Goal: Task Accomplishment & Management: Use online tool/utility

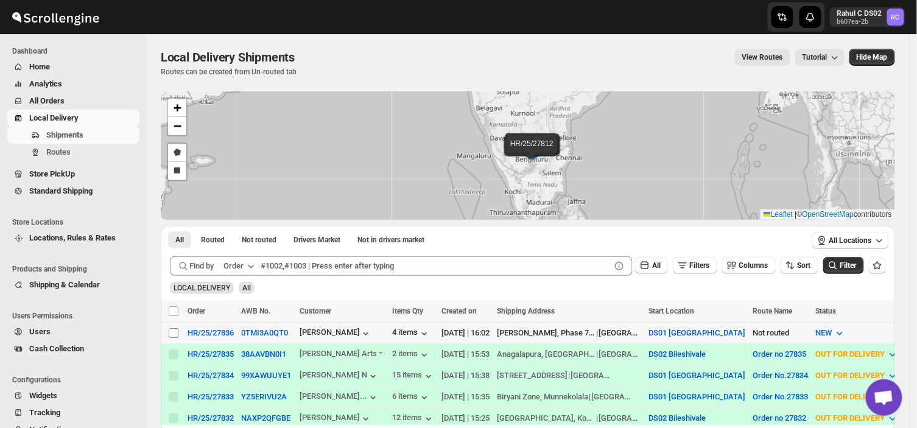
click at [175, 332] on input "Select shipment" at bounding box center [174, 333] width 10 height 10
checkbox input "true"
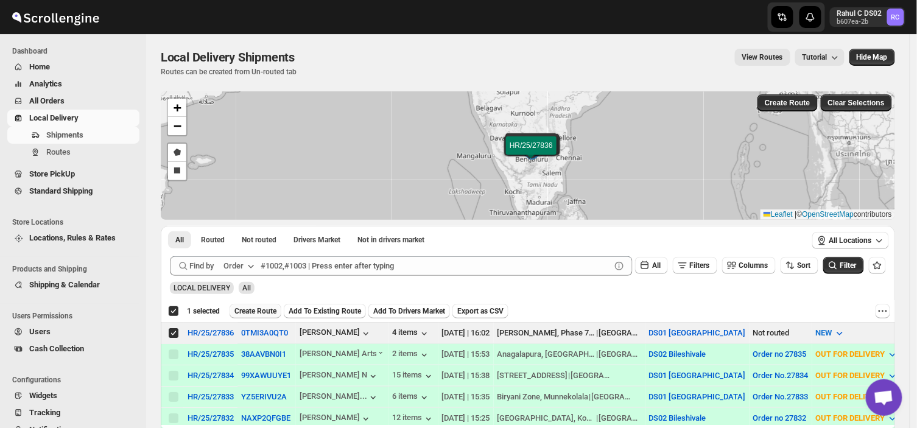
click at [251, 307] on span "Create Route" at bounding box center [255, 311] width 42 height 10
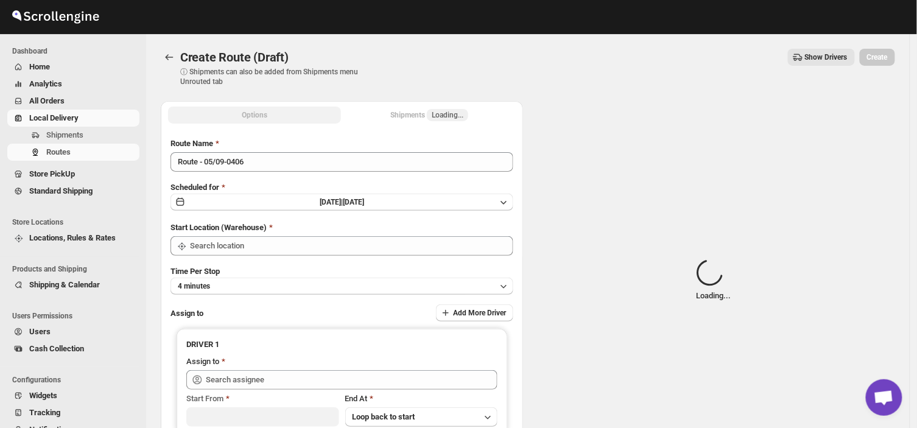
type input "DS01 [GEOGRAPHIC_DATA]"
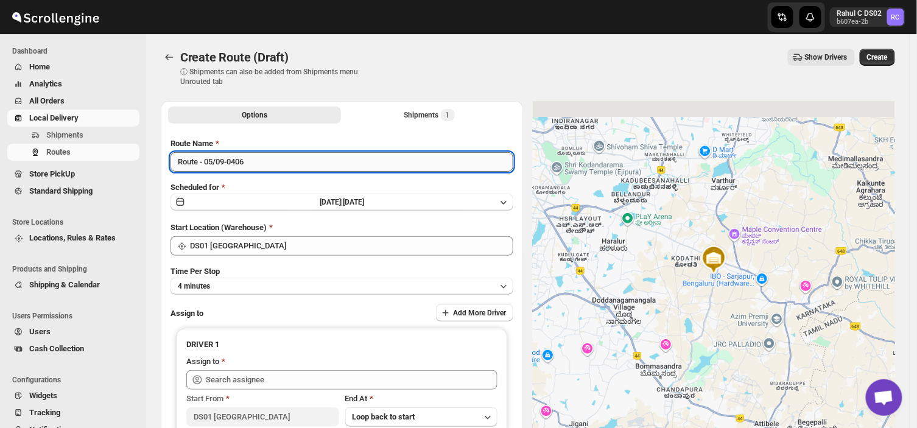
click at [250, 157] on input "Route - 05/09-0406" at bounding box center [342, 161] width 343 height 19
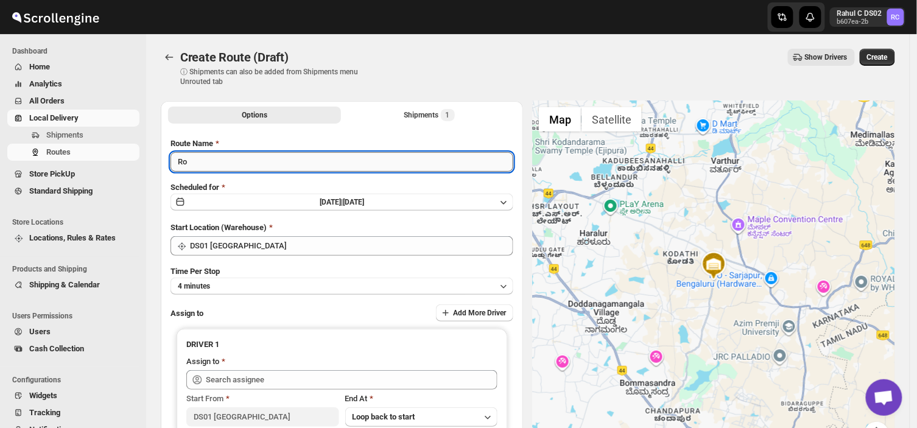
type input "R"
type input "Order 27836"
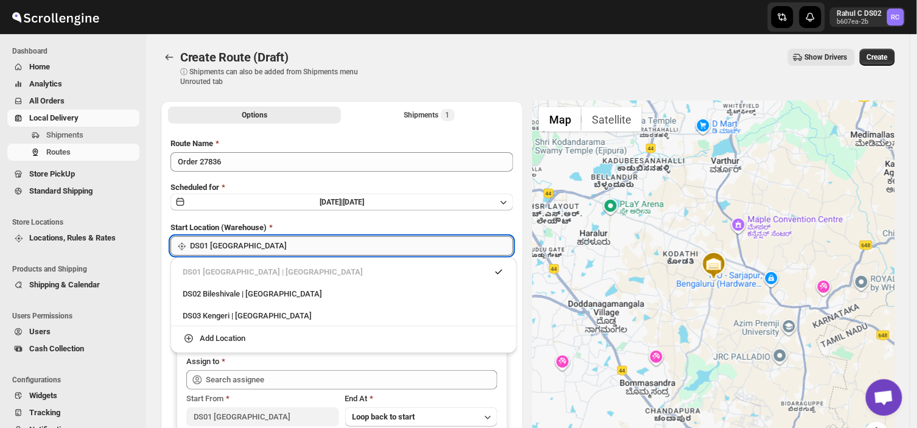
click at [266, 244] on input "DS01 [GEOGRAPHIC_DATA]" at bounding box center [351, 245] width 323 height 19
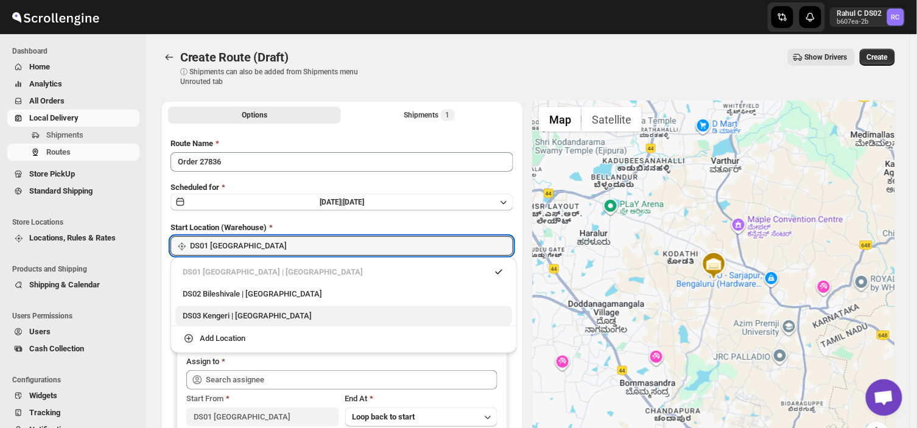
click at [229, 315] on div "DS03 Kengeri | [GEOGRAPHIC_DATA]" at bounding box center [344, 316] width 322 height 12
type input "DS03 Kengeri"
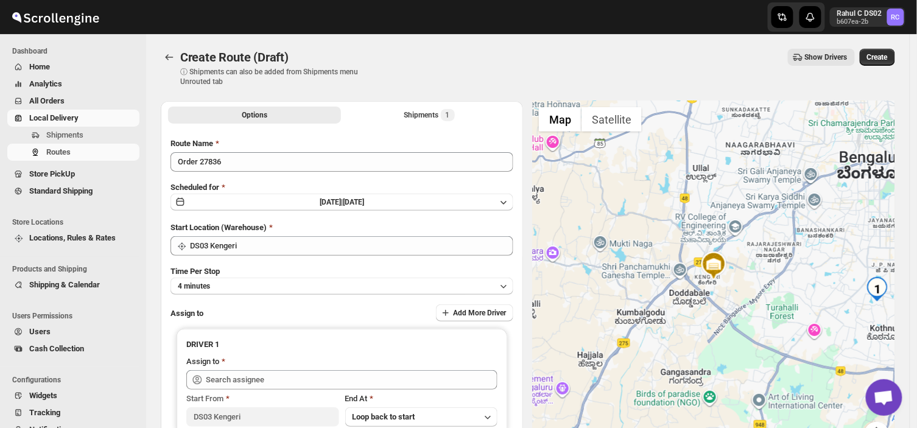
click at [226, 275] on div "Time Per Stop 4 minutes" at bounding box center [342, 280] width 343 height 29
click at [228, 283] on button "4 minutes" at bounding box center [342, 286] width 343 height 17
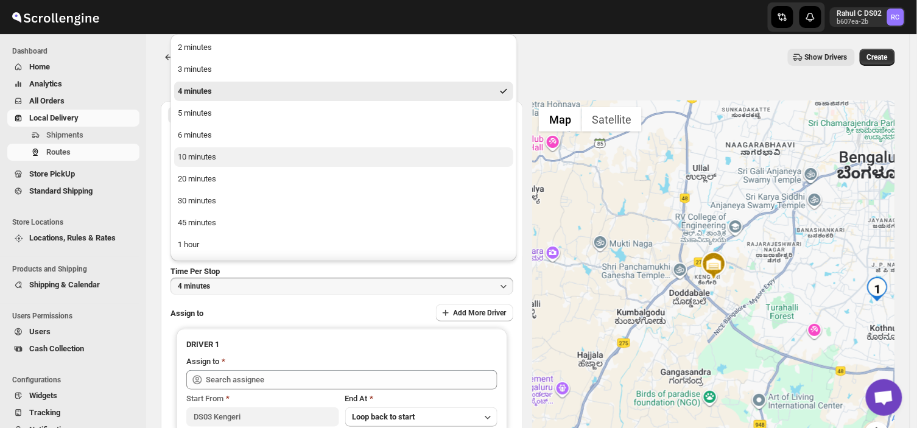
click at [216, 153] on div "10 minutes" at bounding box center [197, 157] width 38 height 12
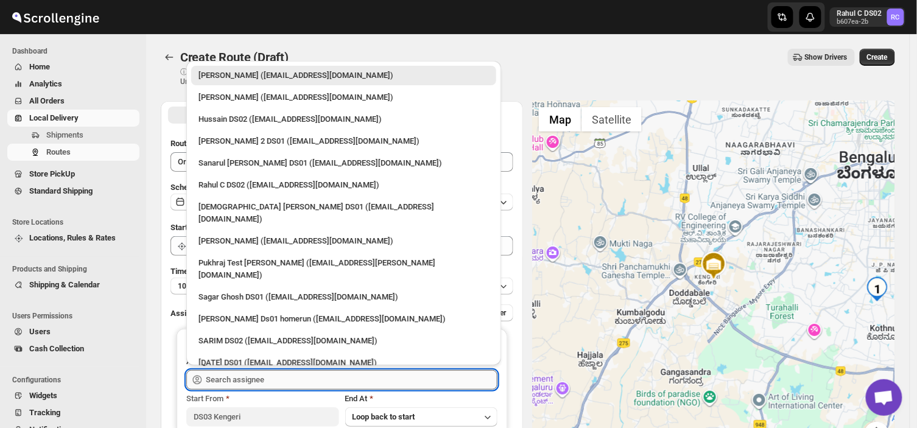
click at [281, 380] on input "text" at bounding box center [352, 379] width 292 height 19
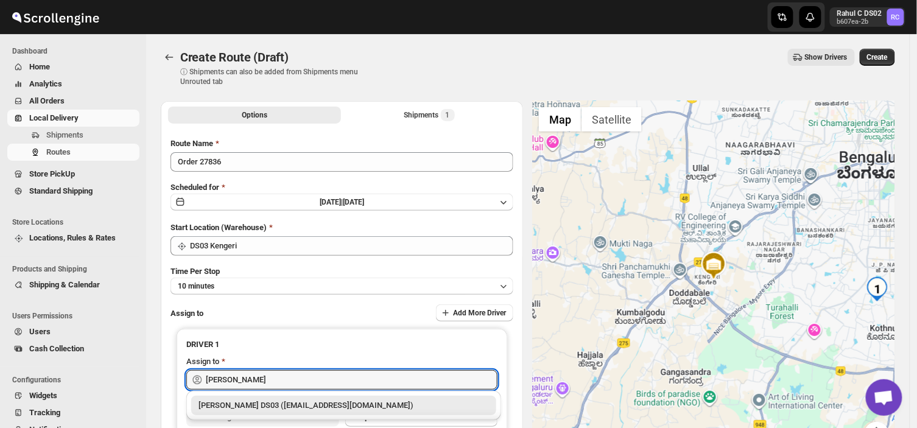
click at [281, 405] on div "[PERSON_NAME] DS03 ([EMAIL_ADDRESS][DOMAIN_NAME])" at bounding box center [344, 406] width 291 height 12
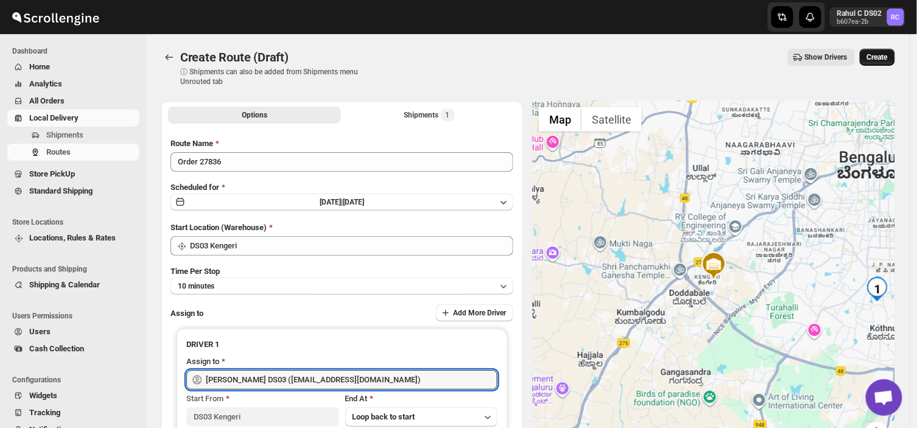
type input "[PERSON_NAME] DS03 ([EMAIL_ADDRESS][DOMAIN_NAME])"
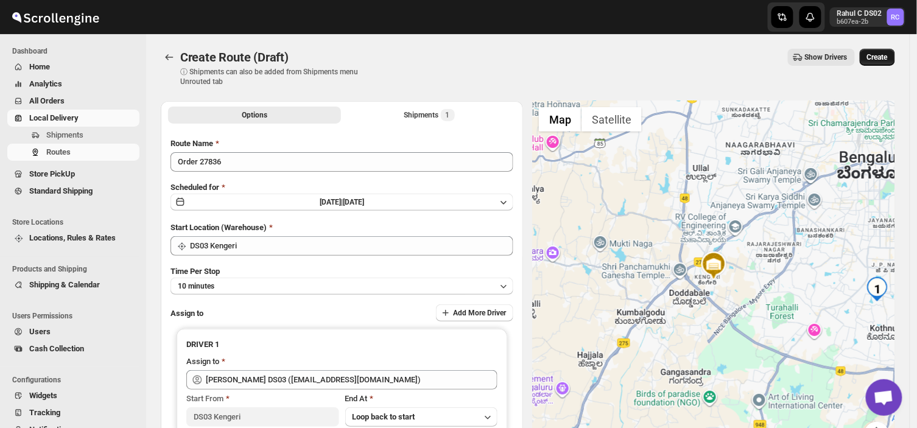
click at [881, 52] on span "Create" at bounding box center [877, 57] width 21 height 10
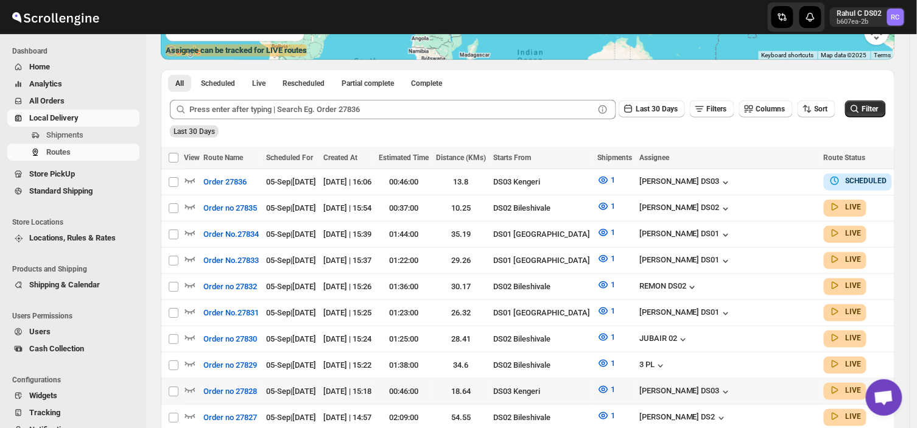
scroll to position [230, 0]
click at [190, 383] on icon "button" at bounding box center [190, 389] width 12 height 12
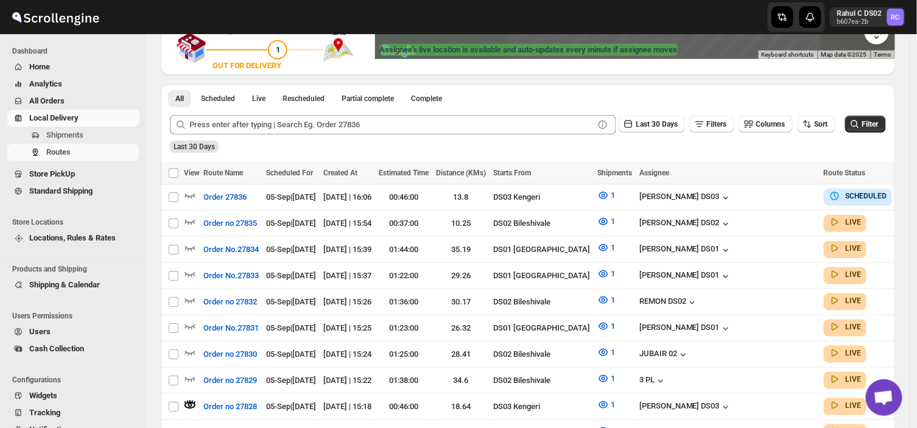
scroll to position [0, 0]
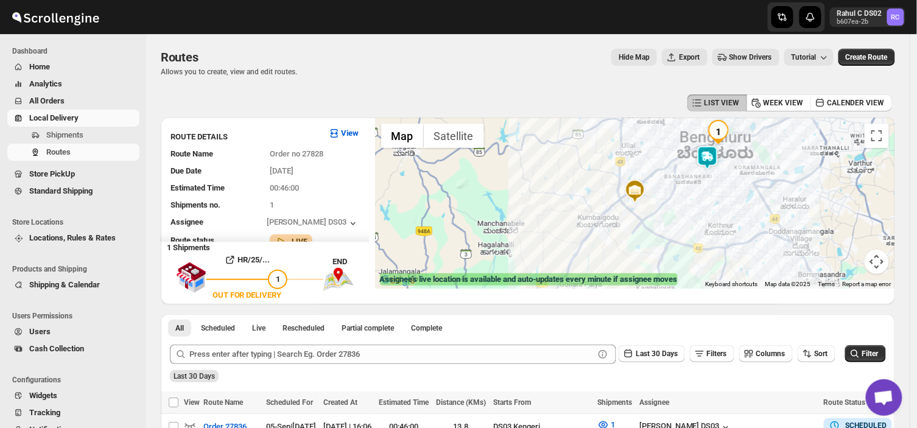
click at [607, 220] on div at bounding box center [635, 203] width 520 height 171
click at [644, 202] on img at bounding box center [635, 191] width 24 height 24
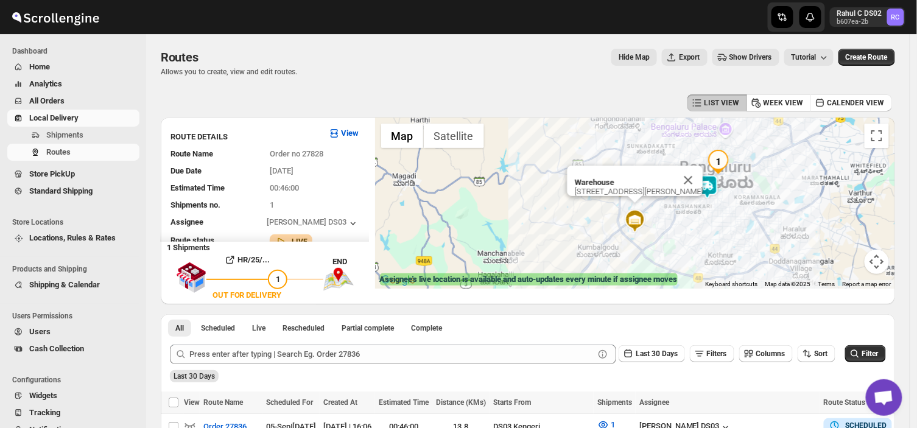
click at [710, 180] on img at bounding box center [708, 187] width 24 height 24
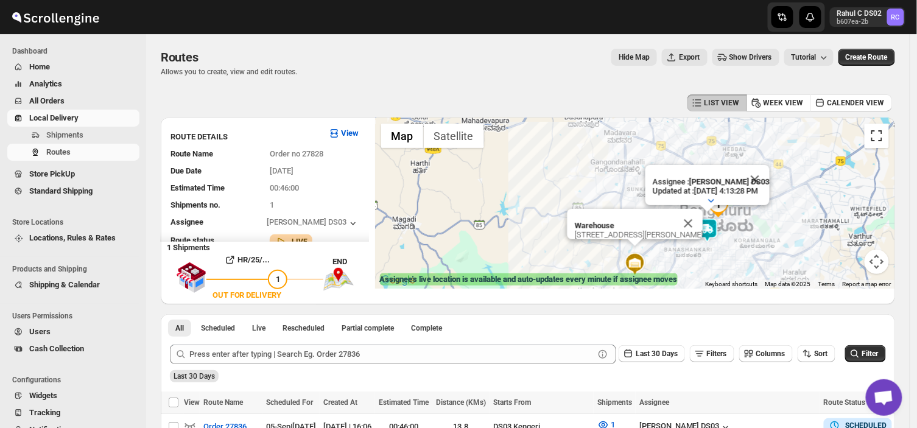
click at [881, 145] on button "Toggle fullscreen view" at bounding box center [877, 136] width 24 height 24
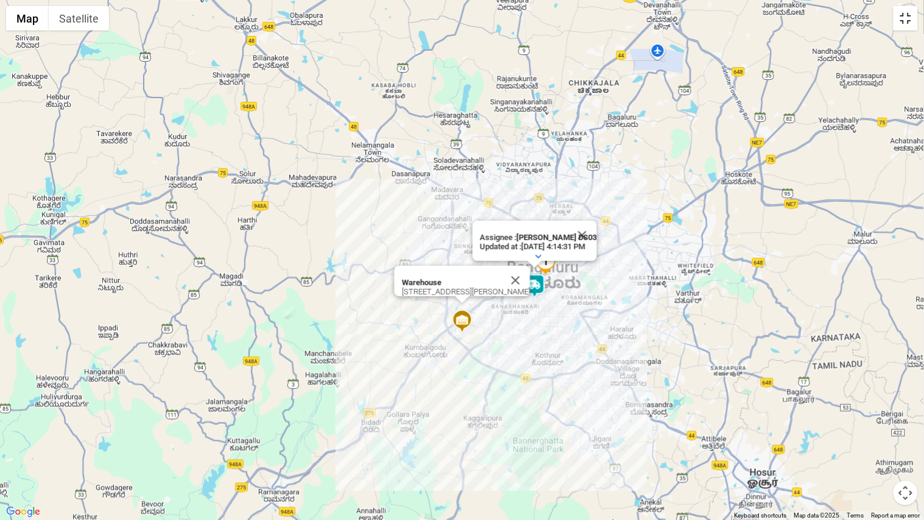
click at [903, 26] on button "Toggle fullscreen view" at bounding box center [906, 18] width 24 height 24
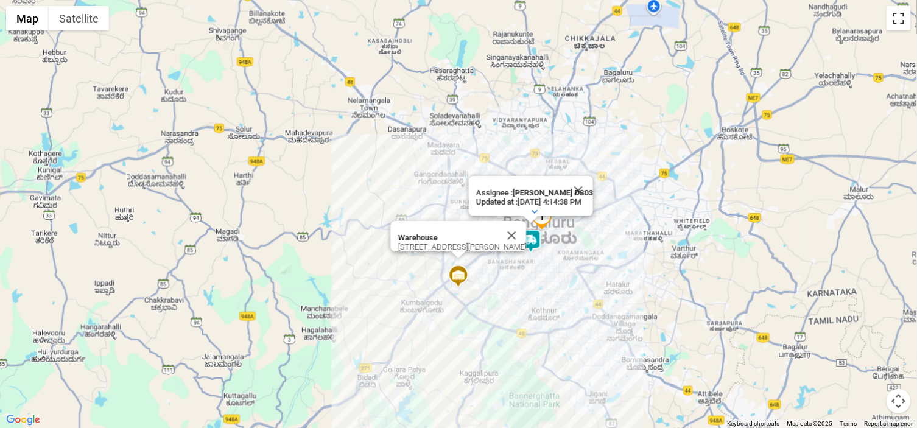
scroll to position [209, 0]
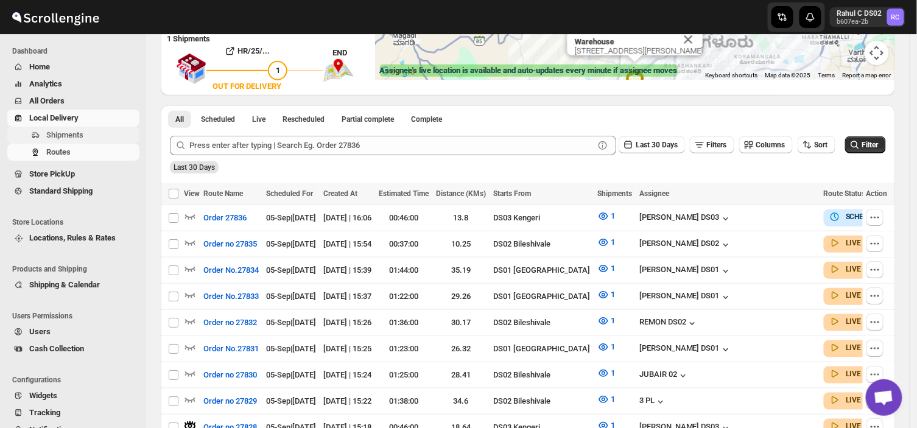
click at [82, 131] on span "Shipments" at bounding box center [64, 134] width 37 height 9
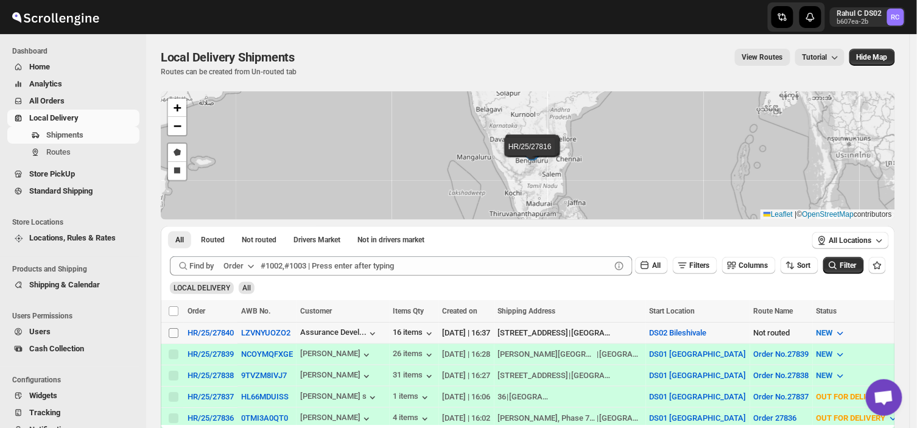
click at [172, 331] on input "Select shipment" at bounding box center [174, 333] width 10 height 10
checkbox input "true"
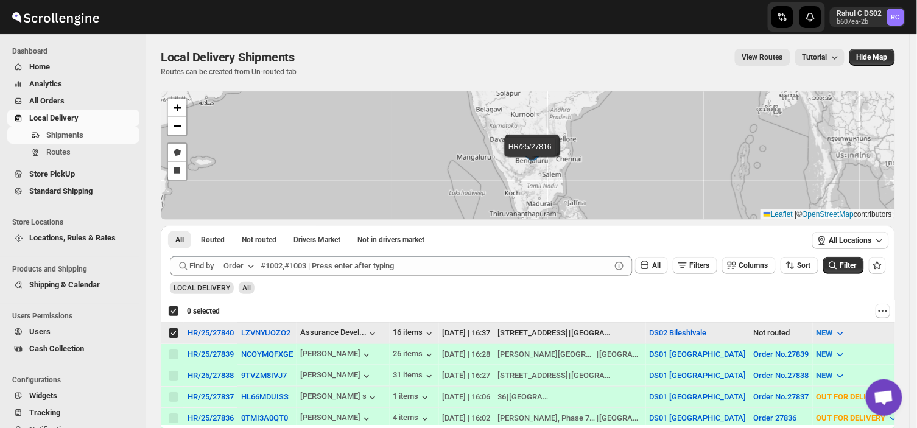
checkbox input "true"
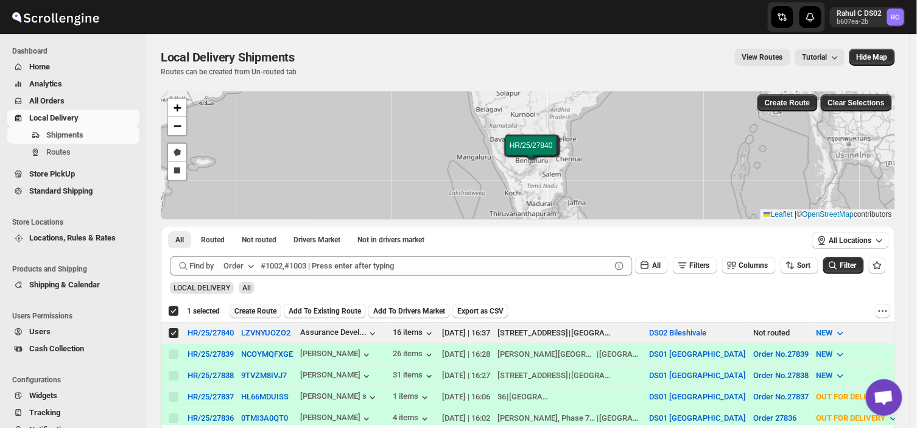
click at [258, 309] on span "Create Route" at bounding box center [255, 311] width 42 height 10
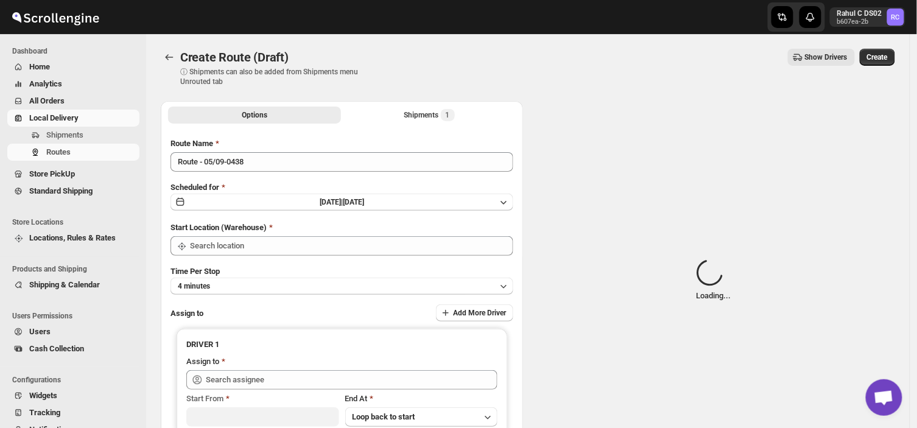
type input "DS02 Bileshivale"
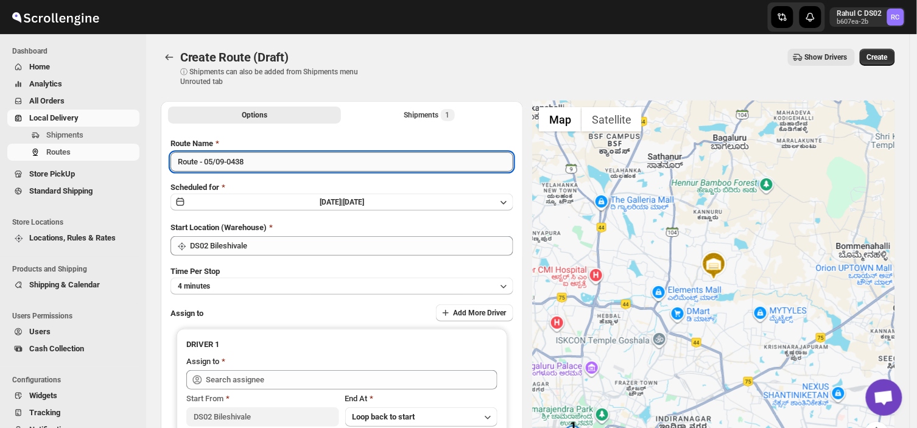
click at [248, 160] on input "Route - 05/09-0438" at bounding box center [342, 161] width 343 height 19
type input "R"
type input "Order no 27840"
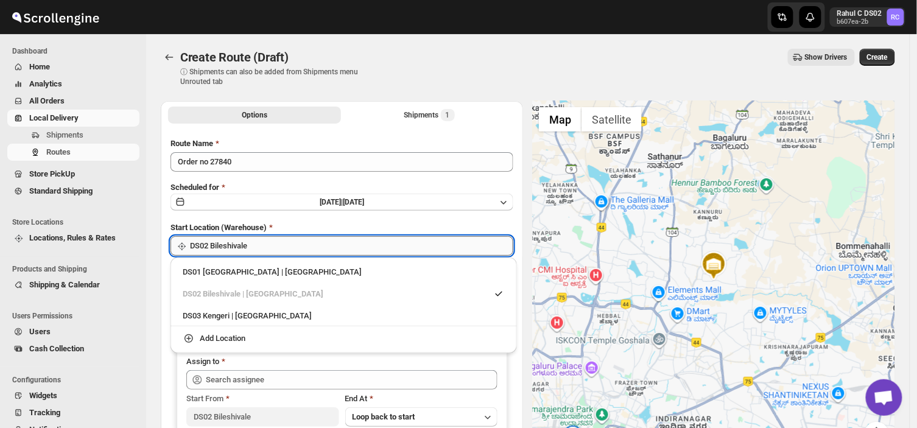
click at [254, 250] on input "DS02 Bileshivale" at bounding box center [351, 245] width 323 height 19
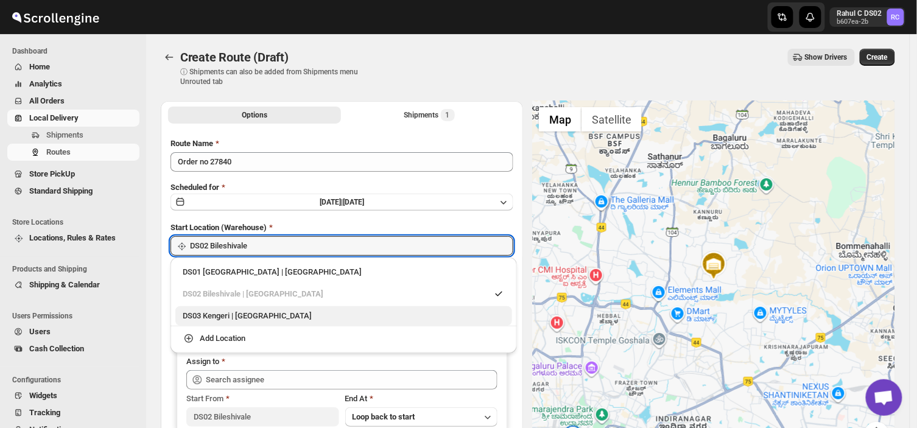
click at [195, 313] on div "DS03 Kengeri | [GEOGRAPHIC_DATA]" at bounding box center [344, 316] width 322 height 12
type input "DS03 Kengeri"
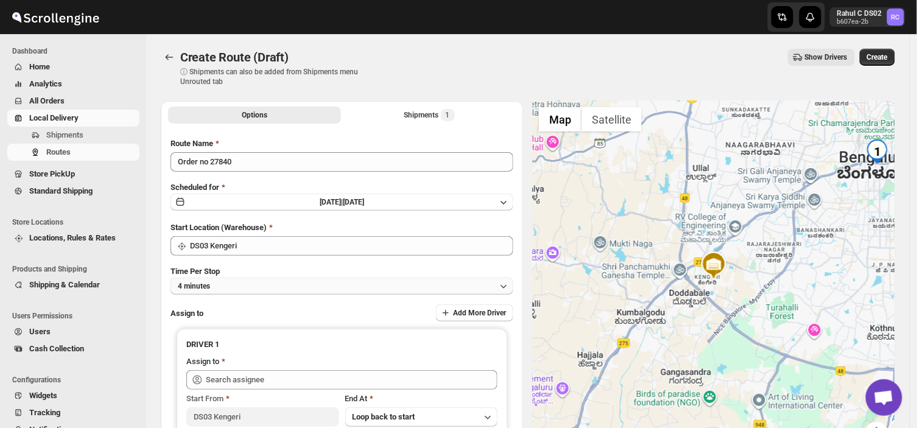
click at [222, 283] on button "4 minutes" at bounding box center [342, 286] width 343 height 17
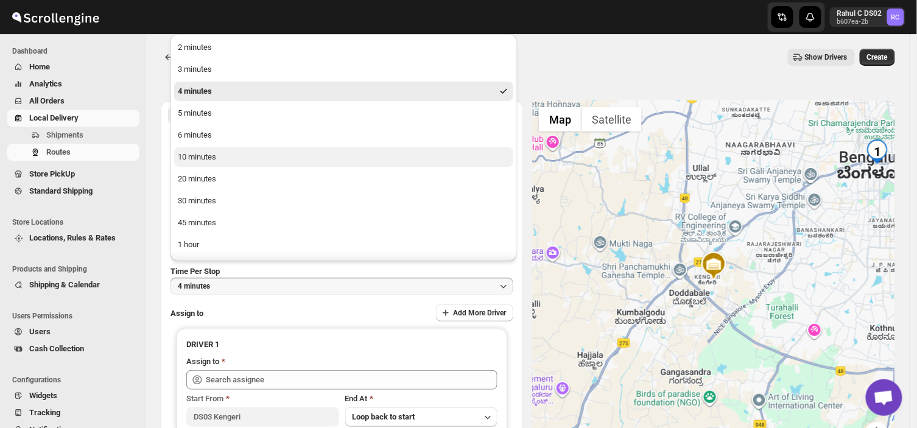
click at [213, 159] on div "10 minutes" at bounding box center [197, 157] width 38 height 12
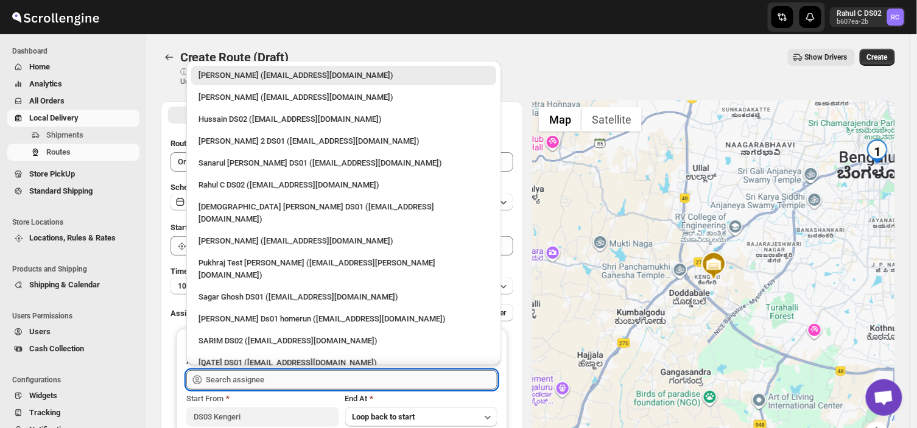
click at [283, 376] on input "text" at bounding box center [352, 379] width 292 height 19
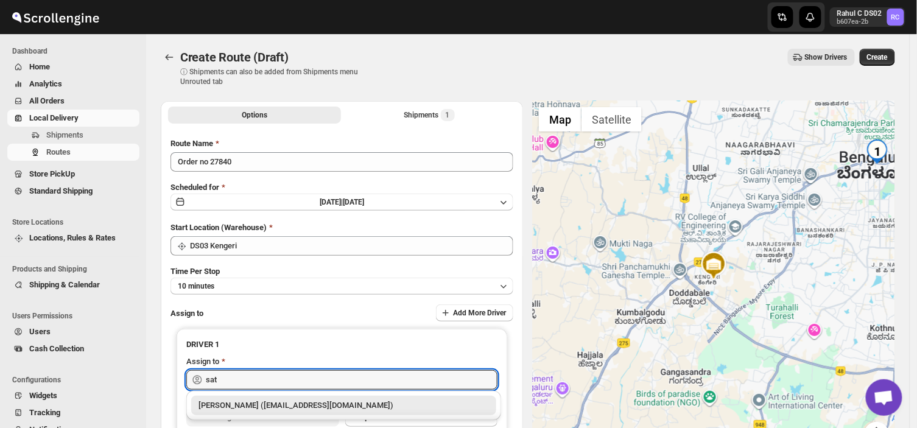
click at [272, 404] on div "[PERSON_NAME] ([EMAIL_ADDRESS][DOMAIN_NAME])" at bounding box center [344, 406] width 291 height 12
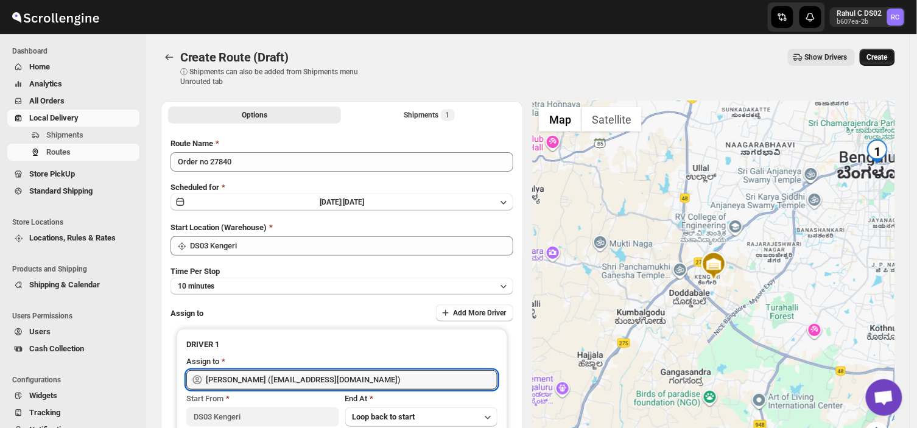
type input "[PERSON_NAME] ([EMAIL_ADDRESS][DOMAIN_NAME])"
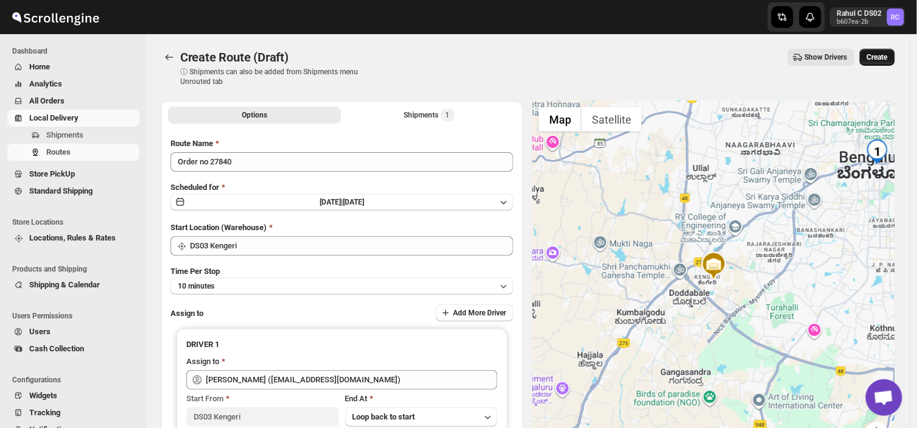
click at [888, 57] on span "Create" at bounding box center [877, 57] width 21 height 10
